Goal: Check status

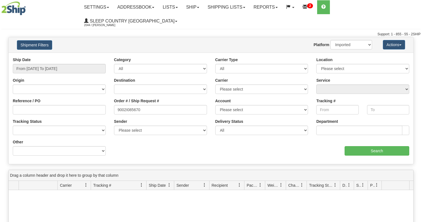
select select "1"
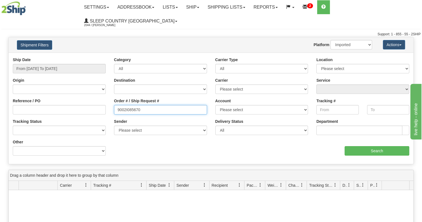
click at [130, 105] on input "9002I085670" at bounding box center [160, 109] width 93 height 9
paste input "2473"
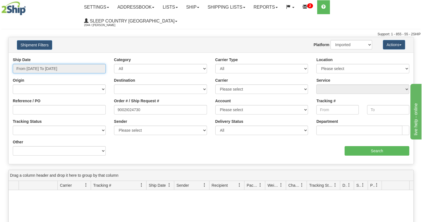
click at [60, 64] on input "From [DATE] To [DATE]" at bounding box center [59, 68] width 93 height 9
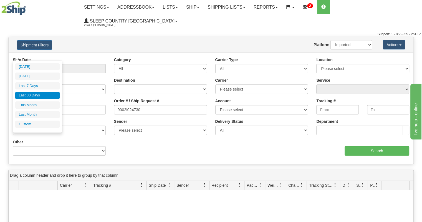
click at [40, 93] on li "Last 30 Days" at bounding box center [37, 95] width 44 height 7
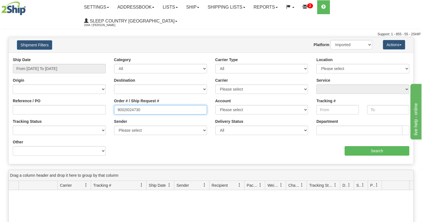
click at [145, 105] on input "9002I024730" at bounding box center [160, 109] width 93 height 9
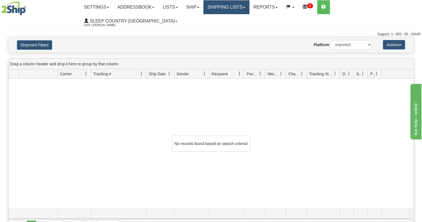
click at [231, 9] on link "Shipping lists" at bounding box center [226, 7] width 46 height 14
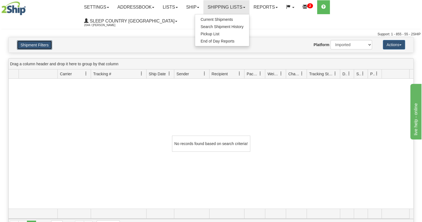
click at [45, 40] on button "Shipment Filters" at bounding box center [34, 44] width 35 height 9
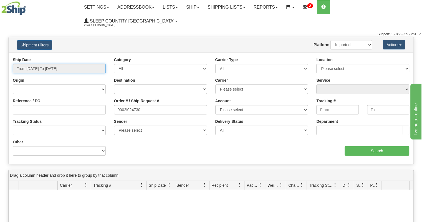
click at [67, 64] on input "From [DATE] To [DATE]" at bounding box center [59, 68] width 93 height 9
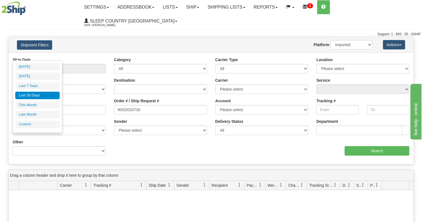
click at [52, 96] on li "Last 30 Days" at bounding box center [37, 95] width 44 height 7
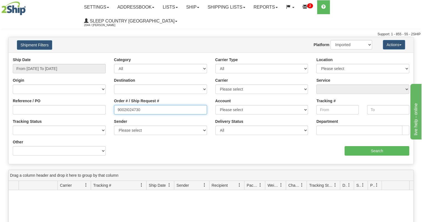
click at [137, 105] on input "9002I024730" at bounding box center [160, 109] width 93 height 9
paste input "0I080124"
type input "9000I080124"
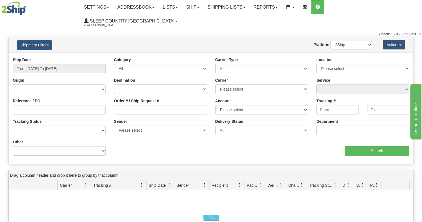
click at [63, 57] on div "Ship Date From [DATE] To [DATE]" at bounding box center [59, 65] width 93 height 16
click at [55, 61] on div "Ship Date From [DATE] To [DATE]" at bounding box center [59, 67] width 101 height 21
click at [53, 64] on input "From [DATE] To [DATE]" at bounding box center [59, 68] width 93 height 9
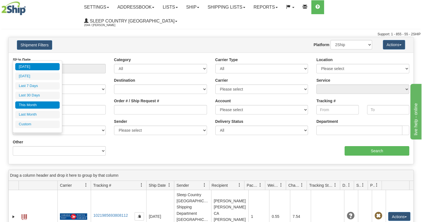
click at [48, 102] on li "This Month" at bounding box center [37, 104] width 44 height 7
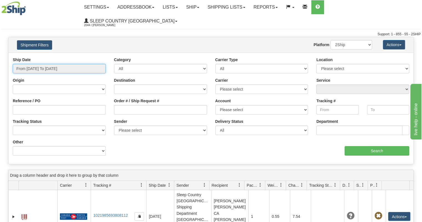
click at [51, 64] on input "From [DATE] To [DATE]" at bounding box center [59, 68] width 93 height 9
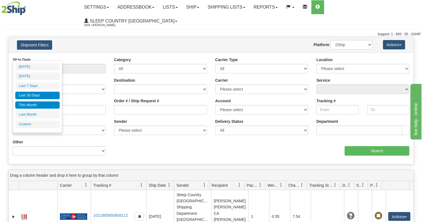
click at [33, 94] on li "Last 30 Days" at bounding box center [37, 95] width 44 height 7
type input "From [DATE] To [DATE]"
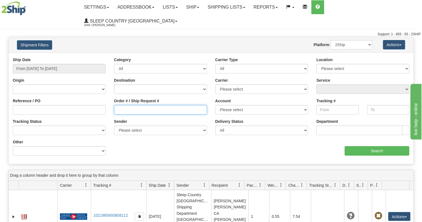
click at [143, 105] on input "Order # / Ship Request #" at bounding box center [160, 109] width 93 height 9
paste input "9000I080124"
type input "9000I080124"
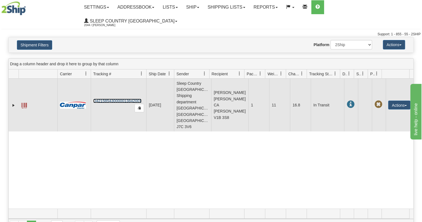
click at [119, 98] on link "D421585430000013842001" at bounding box center [117, 100] width 48 height 4
